Goal: Task Accomplishment & Management: Use online tool/utility

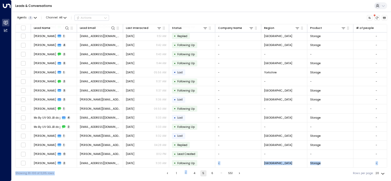
scroll to position [46, 0]
drag, startPoint x: 209, startPoint y: 168, endPoint x: 246, endPoint y: 167, distance: 36.6
click at [246, 167] on div "Agents 1 Channel: All Actions Lead Name Lead Email Last Interacted Status Compa…" at bounding box center [201, 96] width 372 height 168
drag, startPoint x: 246, startPoint y: 167, endPoint x: 266, endPoint y: 167, distance: 20.2
click at [266, 167] on div "Lead Name Lead Email Last Interacted Status Company Name Region Product # of pe…" at bounding box center [201, 96] width 372 height 144
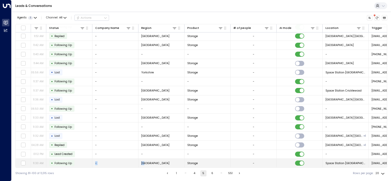
scroll to position [46, 133]
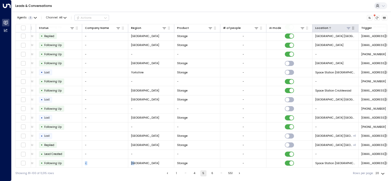
click at [348, 28] on icon at bounding box center [349, 28] width 4 height 4
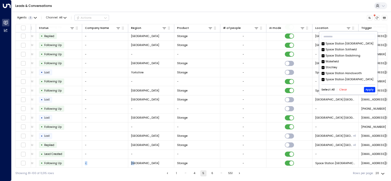
click at [343, 89] on button "Clear" at bounding box center [343, 89] width 8 height 3
click at [371, 88] on button "Apply" at bounding box center [369, 89] width 11 height 5
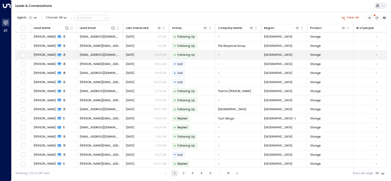
click at [190, 55] on span "Following Up" at bounding box center [185, 55] width 17 height 4
